Goal: Task Accomplishment & Management: Manage account settings

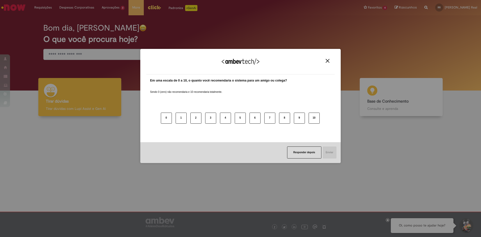
click at [328, 61] on img "Close" at bounding box center [328, 61] width 4 height 4
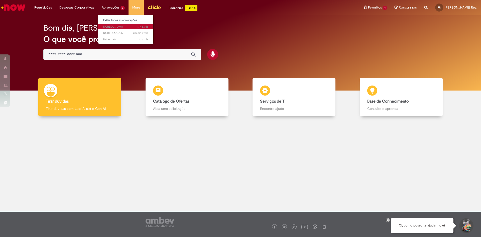
click at [105, 26] on span "17h atrás 17 horas atrás DCREQ0170948" at bounding box center [125, 27] width 45 height 4
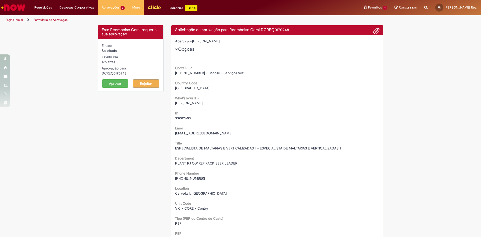
click at [110, 83] on button "Aprovar" at bounding box center [115, 83] width 26 height 9
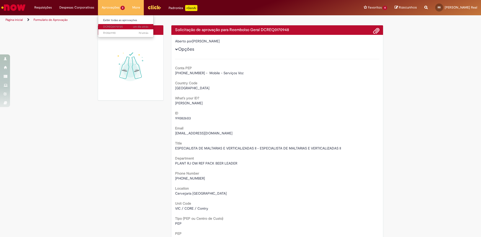
click at [121, 29] on span "um dia atrás um dia atrás DCREQ0170725" at bounding box center [125, 27] width 45 height 4
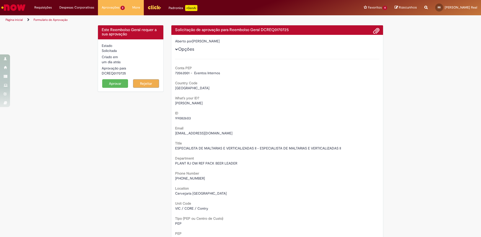
click at [106, 82] on button "Aprovar" at bounding box center [115, 83] width 26 height 9
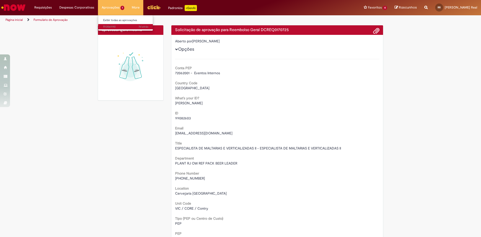
click at [100, 26] on link "7d atrás 7 dias atrás R13561190" at bounding box center [125, 27] width 55 height 6
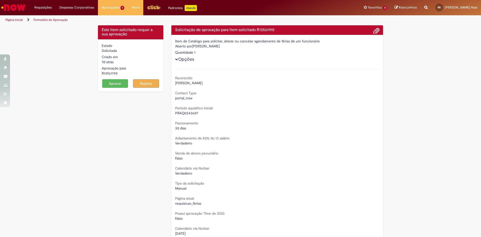
click at [113, 117] on div "Este Item solicitado requer a sua aprovação Estado Solicitada Criado em 7d atrá…" at bounding box center [240, 190] width 293 height 330
click at [106, 25] on span "7d atrás 7 dias atrás R13561190" at bounding box center [125, 27] width 45 height 4
click at [17, 7] on img "Ir para a Homepage" at bounding box center [14, 8] width 26 height 10
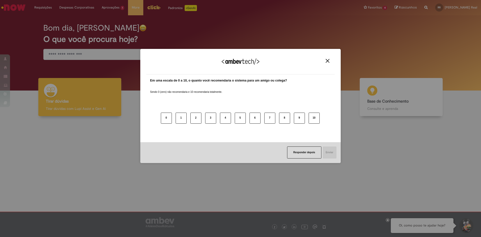
click at [328, 59] on img "Close" at bounding box center [328, 61] width 4 height 4
